Goal: Find specific page/section: Find specific page/section

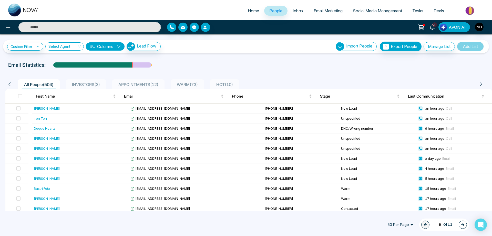
click at [297, 63] on div "Email Statistics:" at bounding box center [165, 65] width 315 height 8
click at [433, 28] on icon at bounding box center [433, 27] width 6 height 6
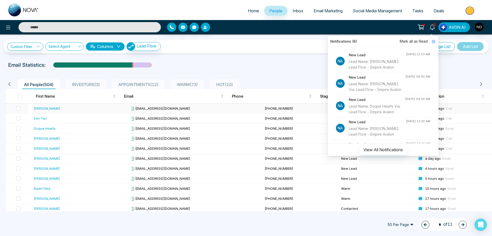
click at [41, 107] on div "[PERSON_NAME]" at bounding box center [47, 108] width 26 height 5
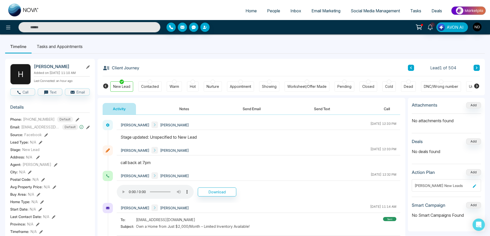
click at [476, 67] on icon at bounding box center [477, 67] width 2 height 3
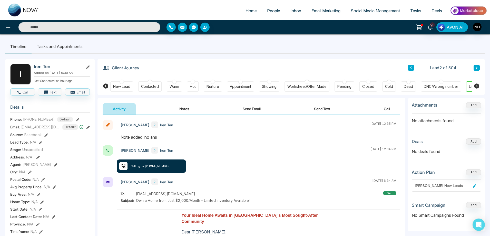
click at [476, 67] on icon at bounding box center [477, 67] width 2 height 3
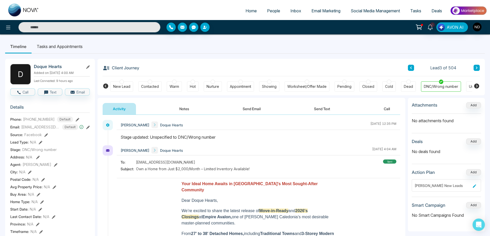
click at [476, 67] on icon at bounding box center [477, 67] width 2 height 3
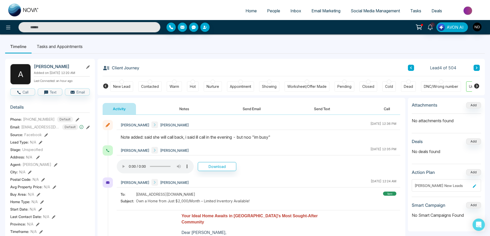
click at [476, 67] on icon at bounding box center [477, 67] width 2 height 3
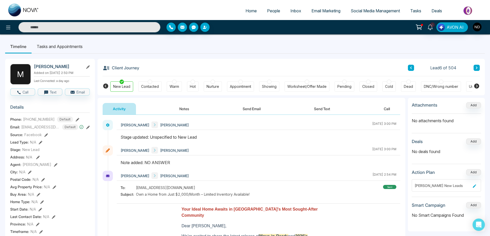
click at [476, 67] on icon at bounding box center [477, 67] width 2 height 3
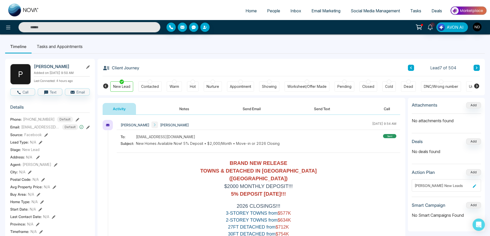
click at [476, 67] on icon at bounding box center [477, 67] width 2 height 3
click at [476, 68] on icon at bounding box center [476, 67] width 3 height 3
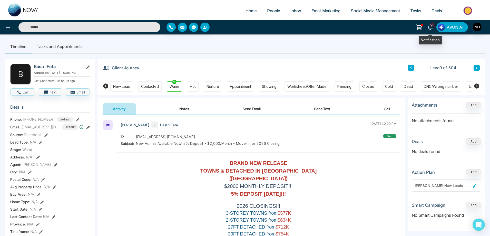
click at [430, 27] on icon at bounding box center [430, 27] width 6 height 6
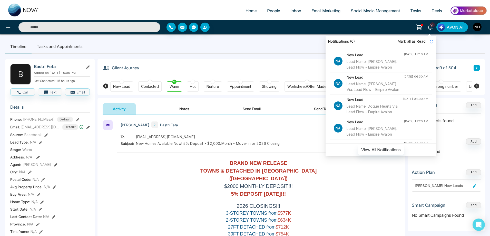
click at [414, 43] on span "Mark all as Read" at bounding box center [412, 41] width 28 height 6
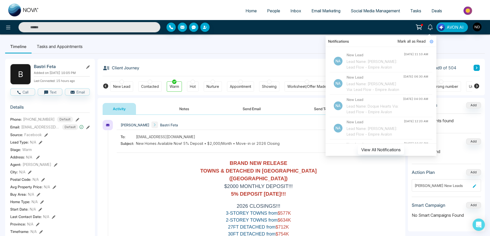
click at [280, 45] on ul "Timeline Tasks and Appointments" at bounding box center [245, 46] width 480 height 14
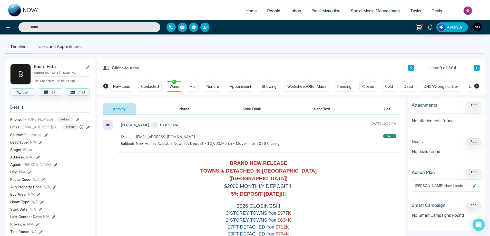
click at [272, 11] on span "People" at bounding box center [273, 10] width 13 height 5
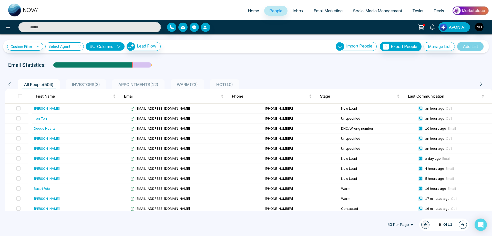
click at [144, 82] on span "APPOINTMENTS ( 12 )" at bounding box center [138, 84] width 44 height 5
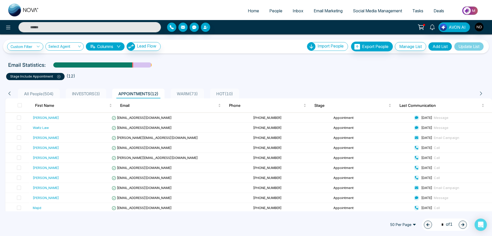
click at [287, 75] on ul "stage include Appointment ( 12 )" at bounding box center [246, 75] width 480 height 9
click at [198, 94] on span "WARM ( 73 )" at bounding box center [187, 93] width 25 height 5
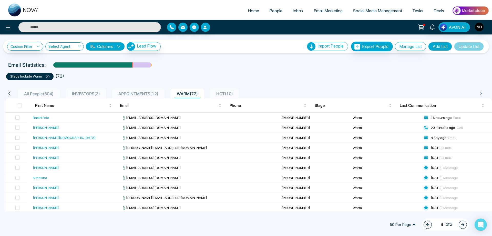
click at [251, 64] on div "Email Statistics:" at bounding box center [165, 65] width 315 height 8
